Goal: Find specific page/section: Find specific page/section

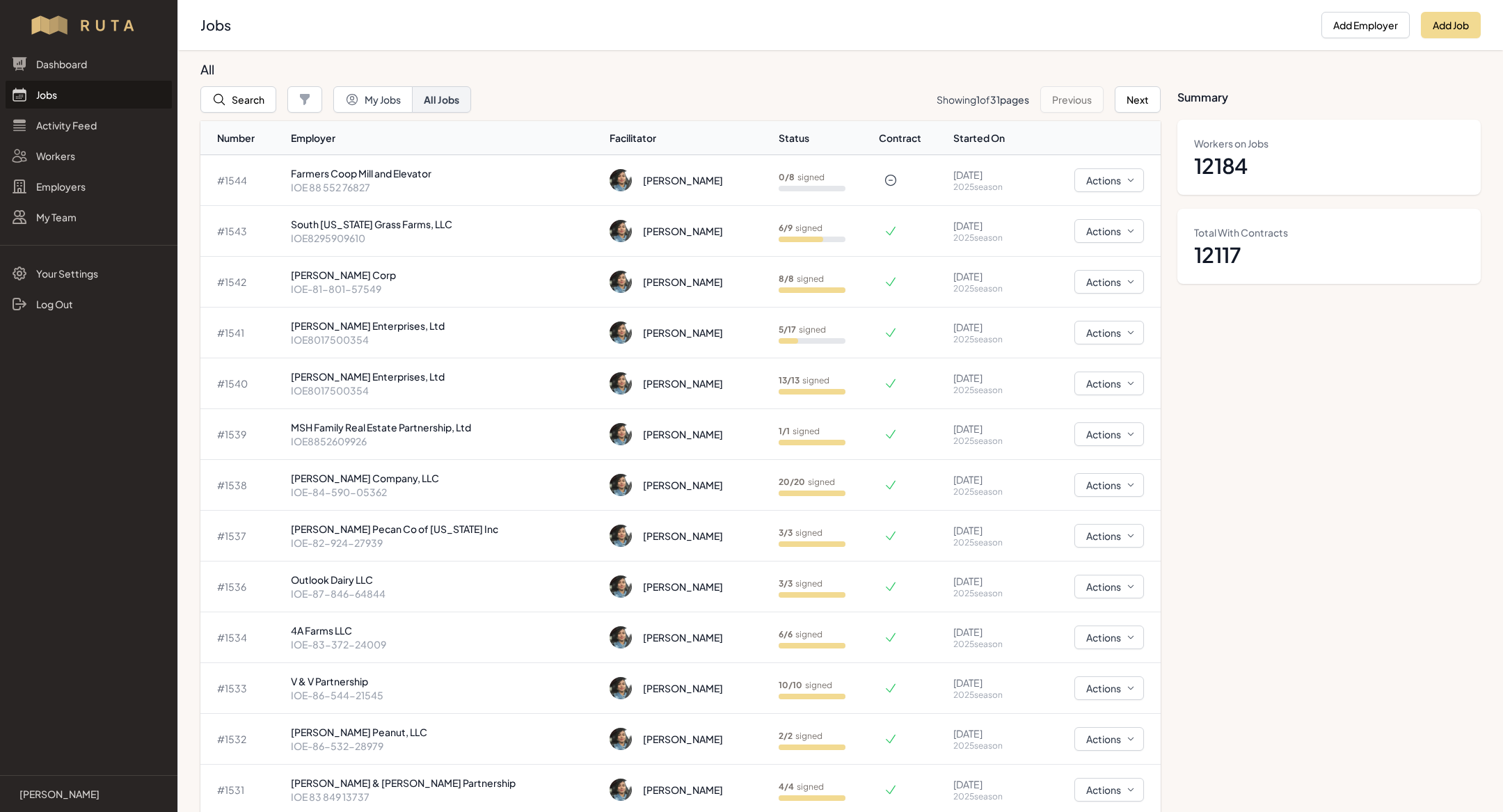
click at [48, 87] on link "Jobs" at bounding box center [89, 95] width 166 height 28
click at [62, 97] on link "Jobs" at bounding box center [89, 95] width 166 height 28
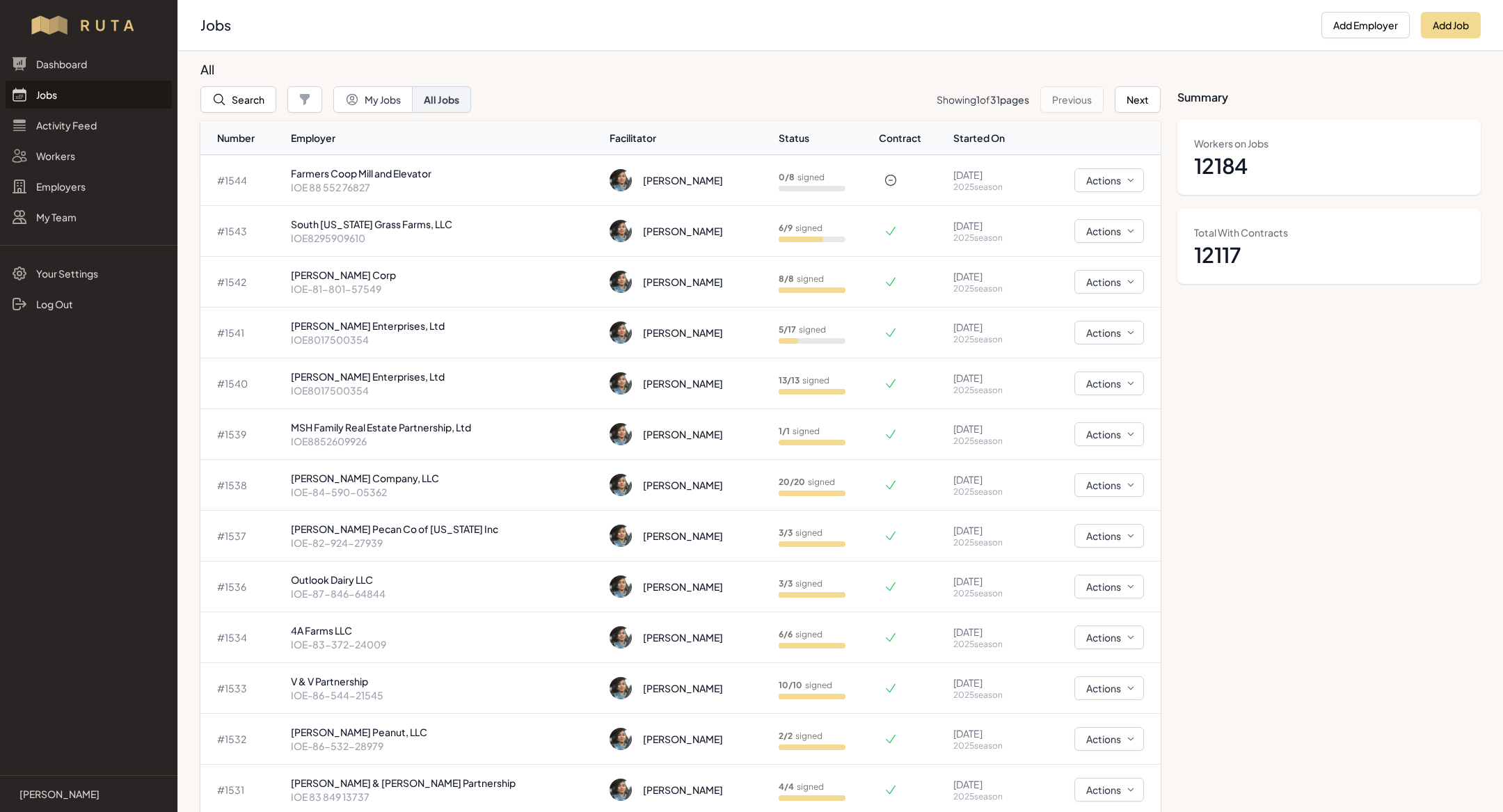
click at [263, 34] on h2 "Jobs" at bounding box center [755, 24] width 1110 height 19
click at [250, 101] on button "Search" at bounding box center [238, 100] width 76 height 26
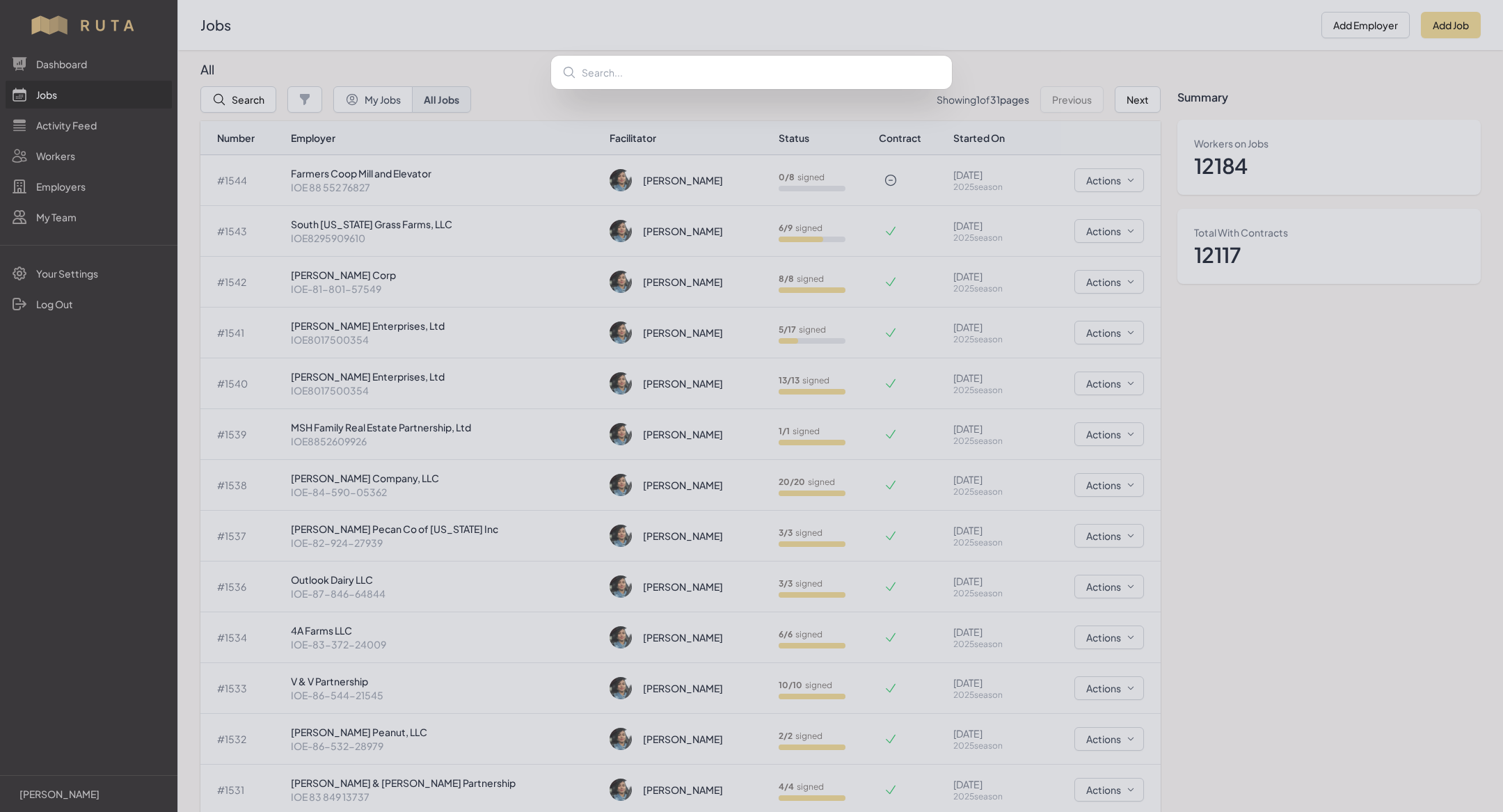
click at [677, 16] on div at bounding box center [751, 406] width 1503 height 812
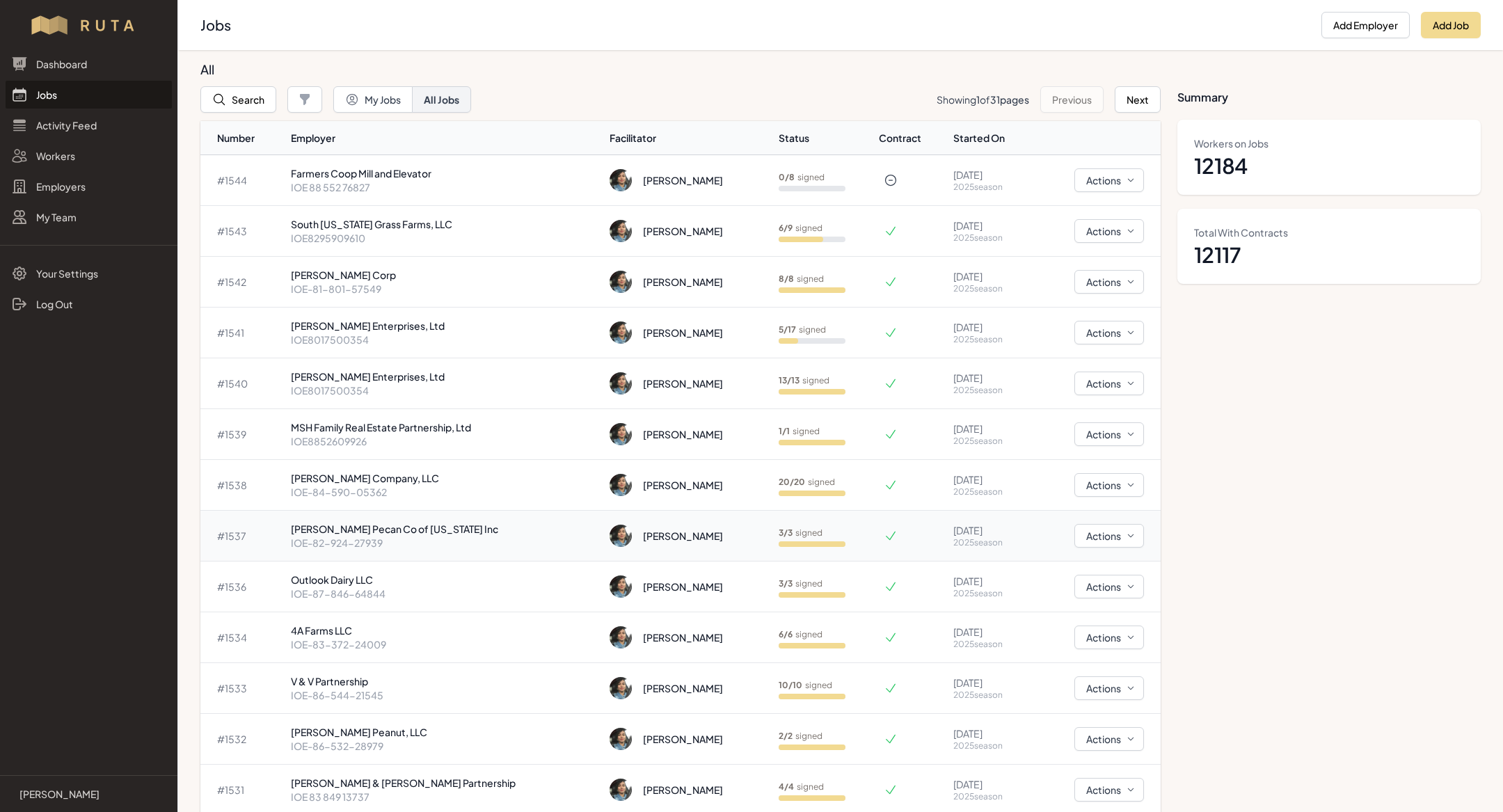
click at [336, 536] on p "IOE-82-924-27939" at bounding box center [445, 542] width 309 height 14
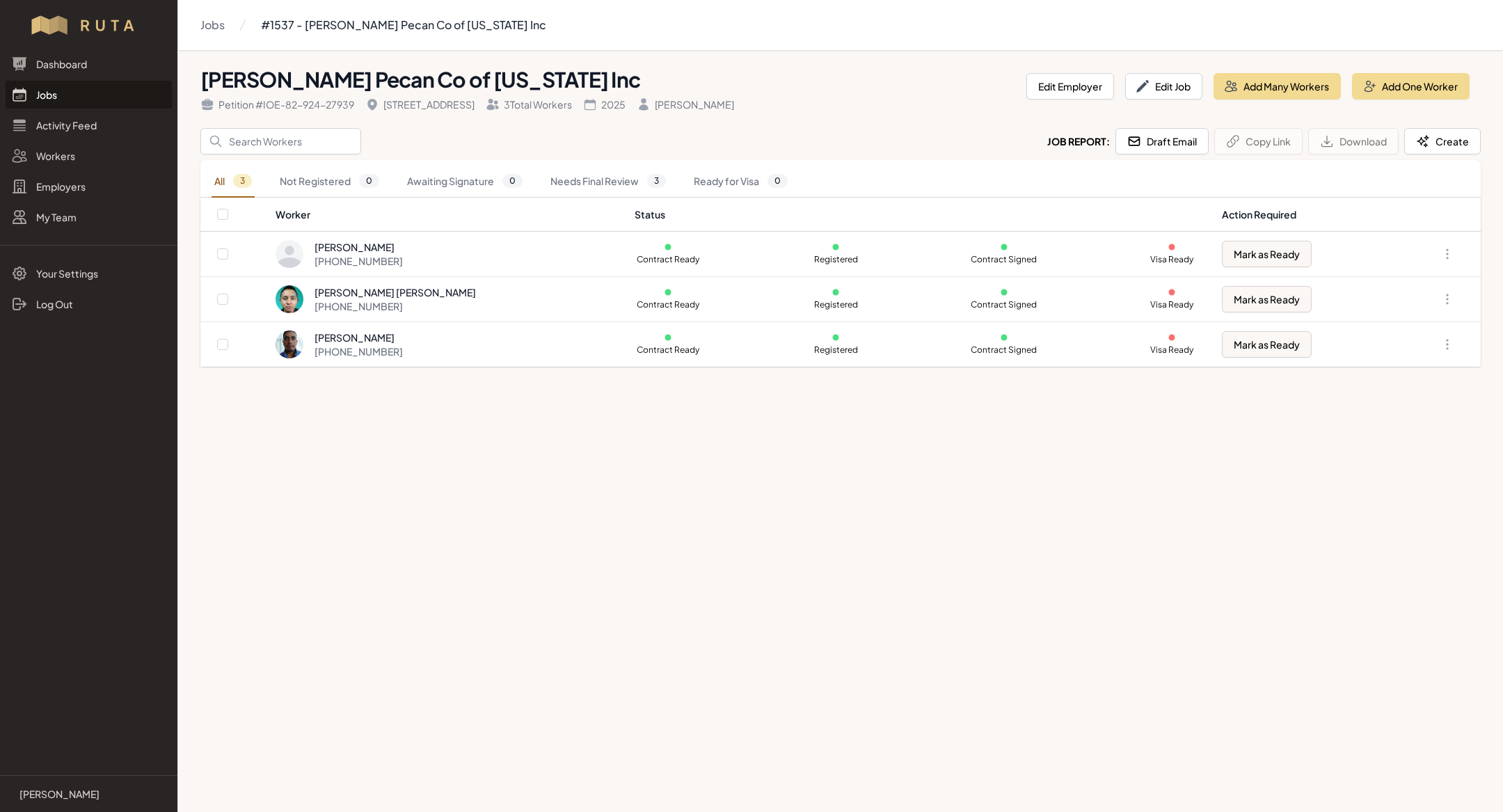
click at [69, 90] on link "Jobs" at bounding box center [89, 95] width 166 height 28
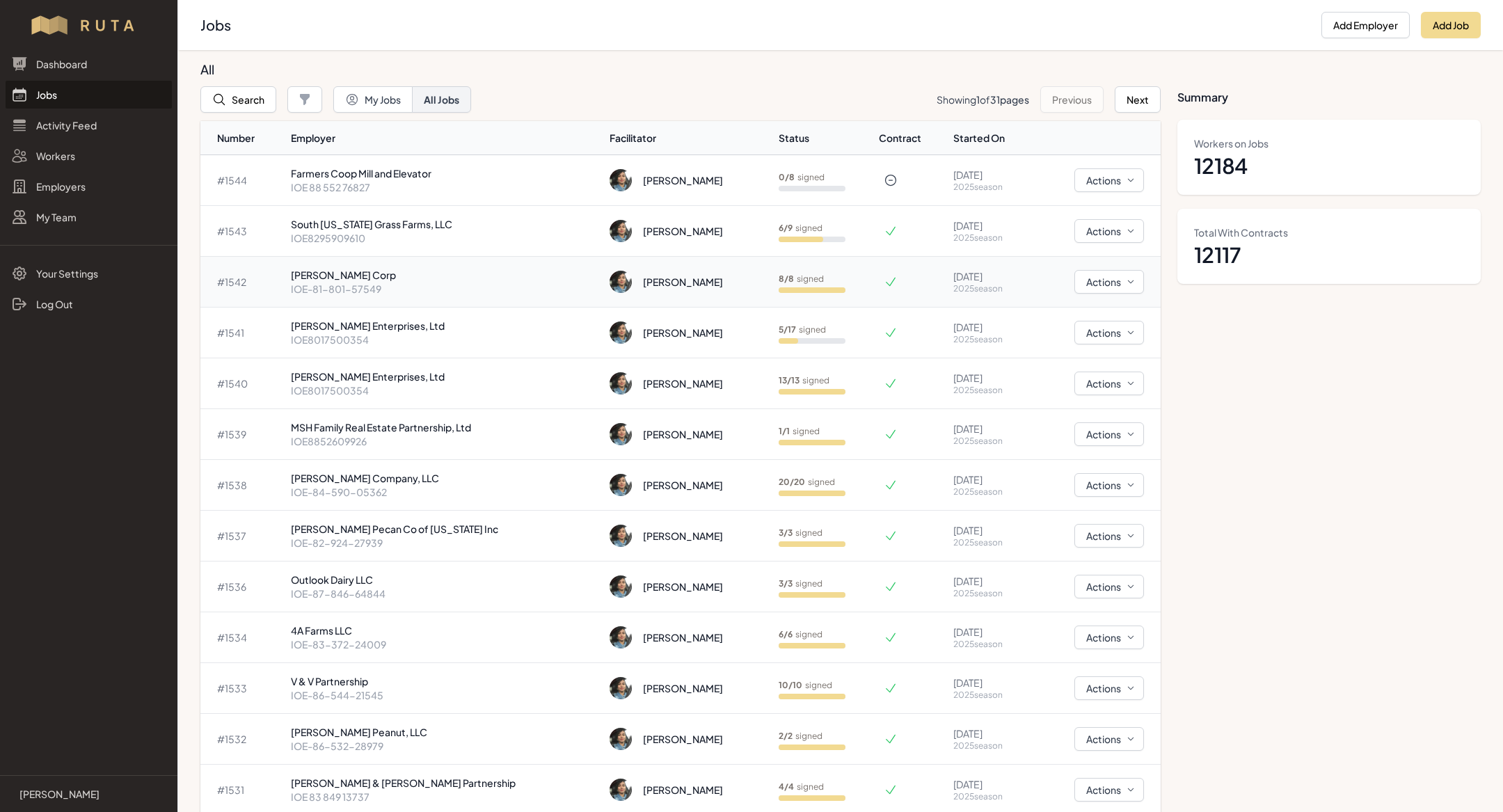
click at [427, 282] on p "IOE-81-801-57549" at bounding box center [445, 289] width 309 height 14
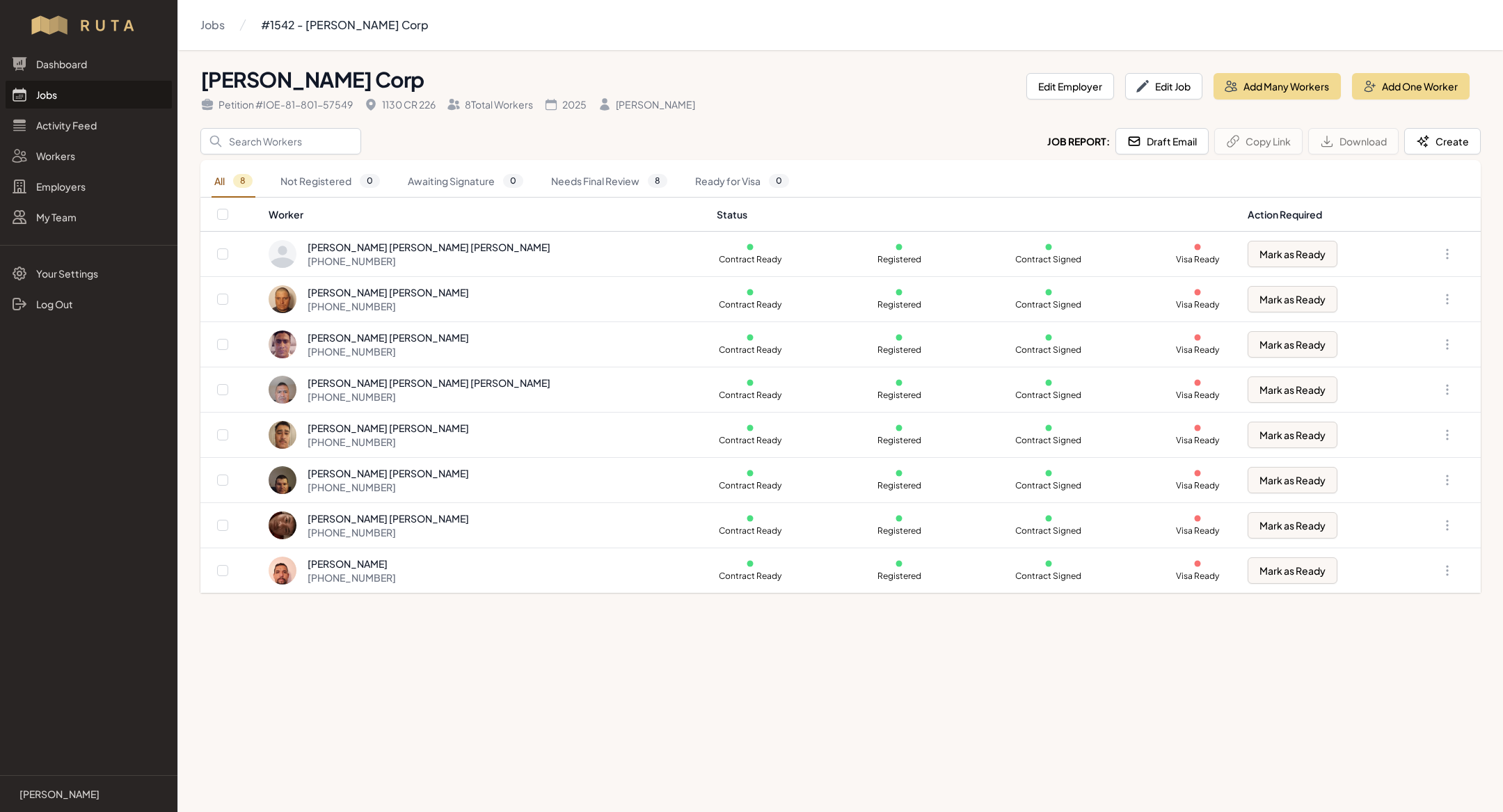
click at [87, 98] on link "Jobs" at bounding box center [89, 95] width 166 height 28
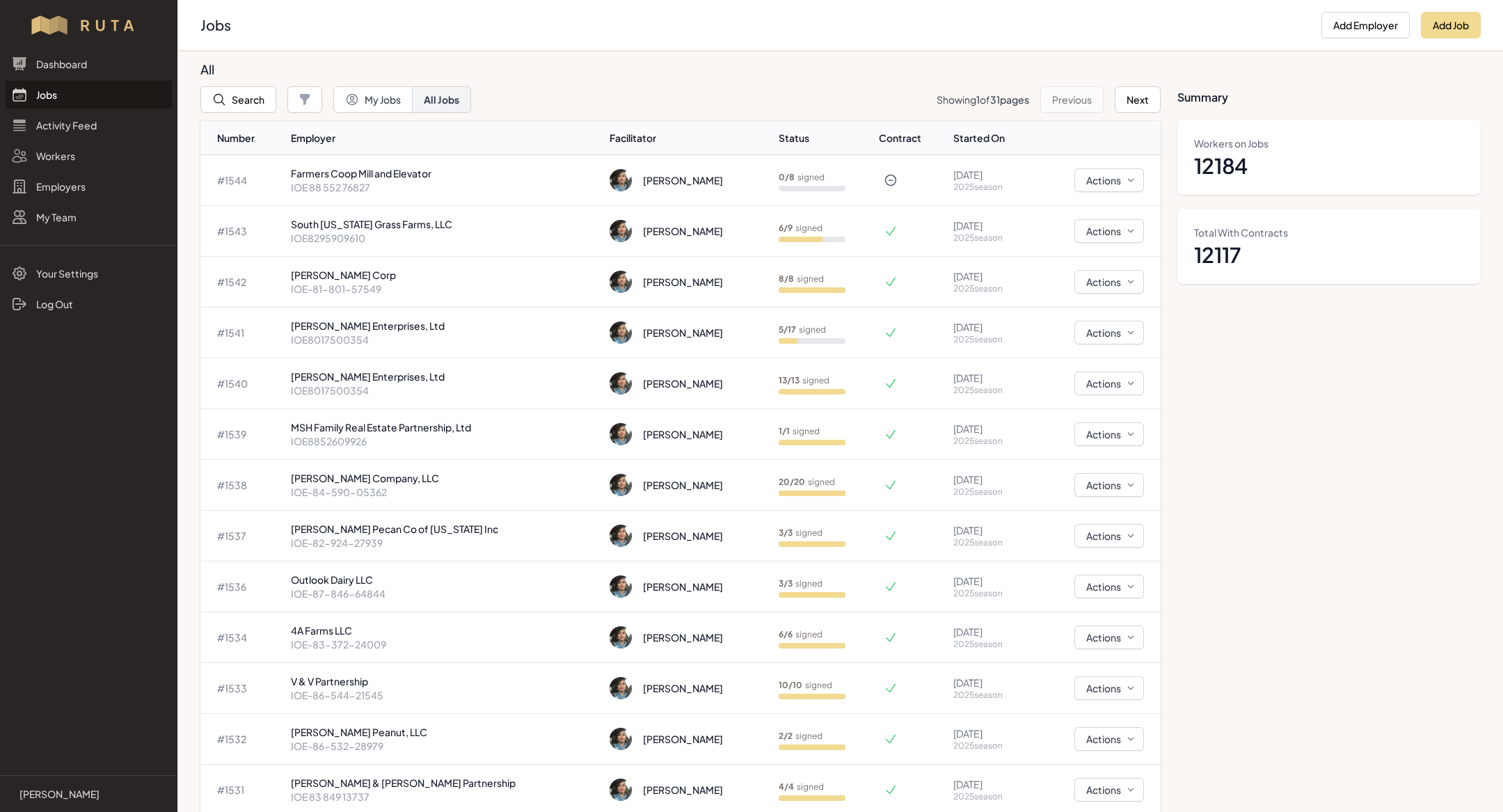
click at [90, 87] on link "Jobs" at bounding box center [89, 95] width 166 height 28
